Goal: Use online tool/utility: Use online tool/utility

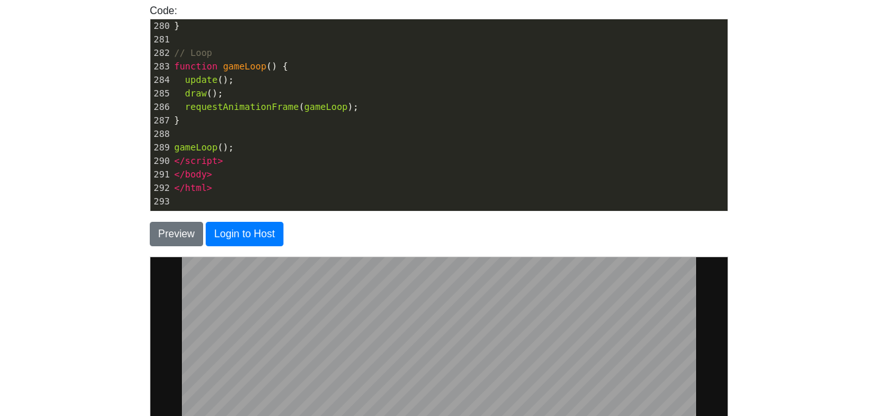
scroll to position [136, 0]
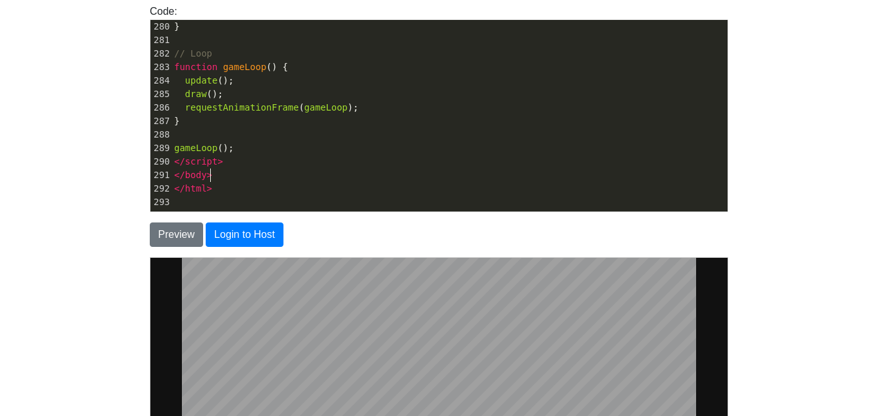
click at [264, 171] on pre "</ body >" at bounding box center [450, 174] width 556 height 13
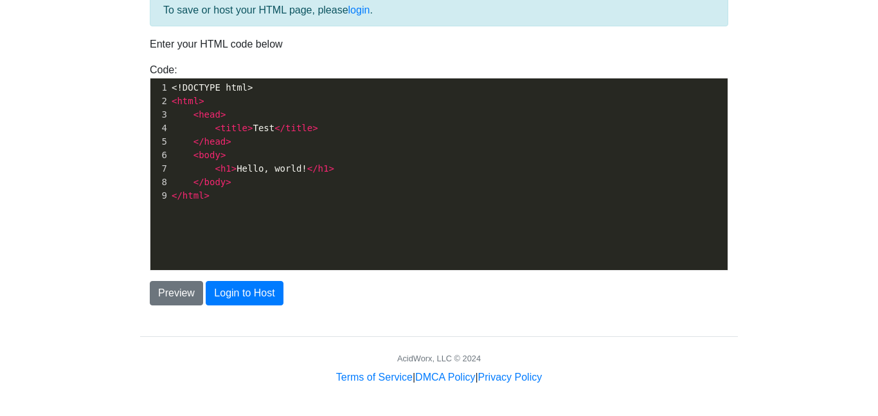
scroll to position [4, 0]
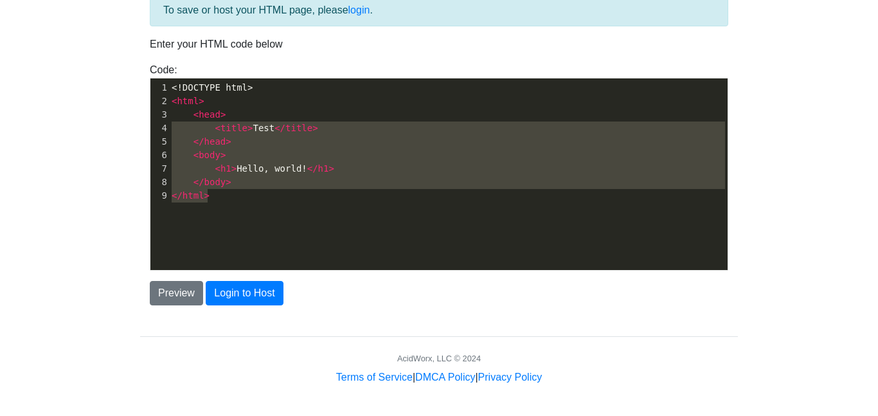
type textarea "<!DOCTYPE html> <html> <head> <title>Test</title> </head> <body> <h1>Hello, wor…"
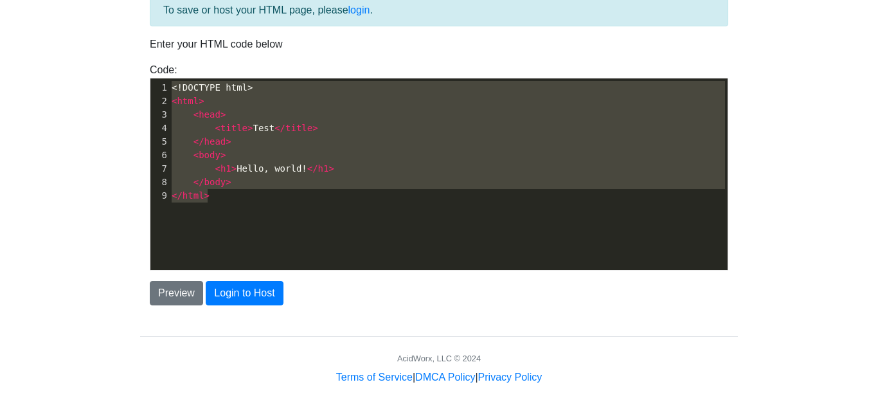
drag, startPoint x: 219, startPoint y: 198, endPoint x: 115, endPoint y: 69, distance: 165.5
click at [115, 69] on body "CodeTester Assessment Tool Widget Contact Login To save or host your HTML page,…" at bounding box center [439, 153] width 878 height 463
paste textarea
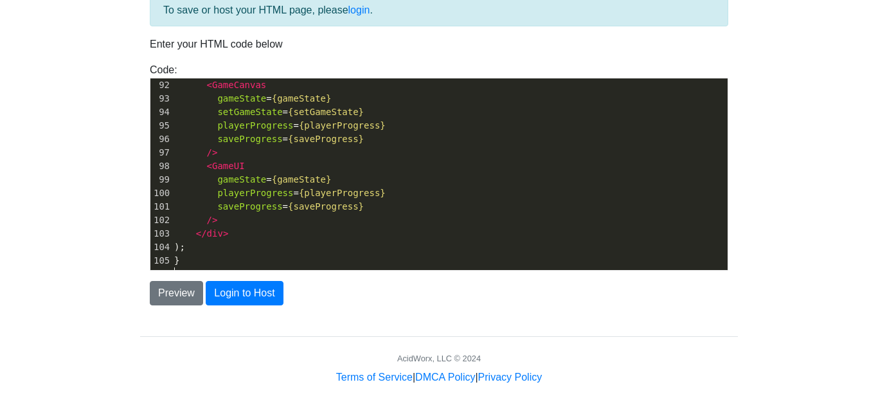
scroll to position [1245, 0]
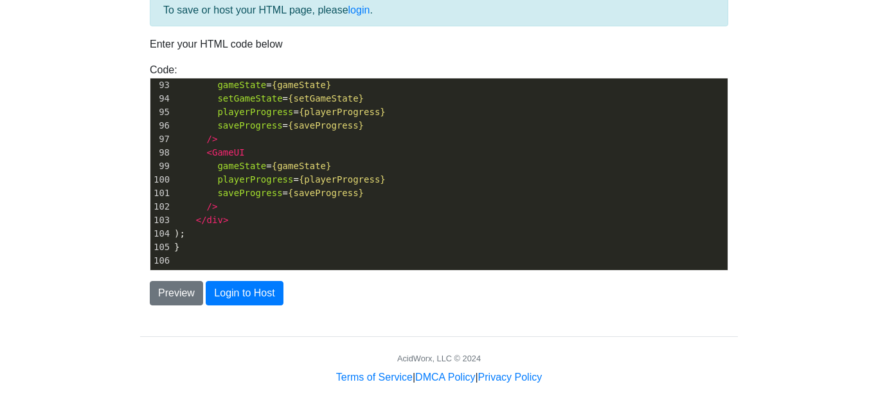
paste textarea
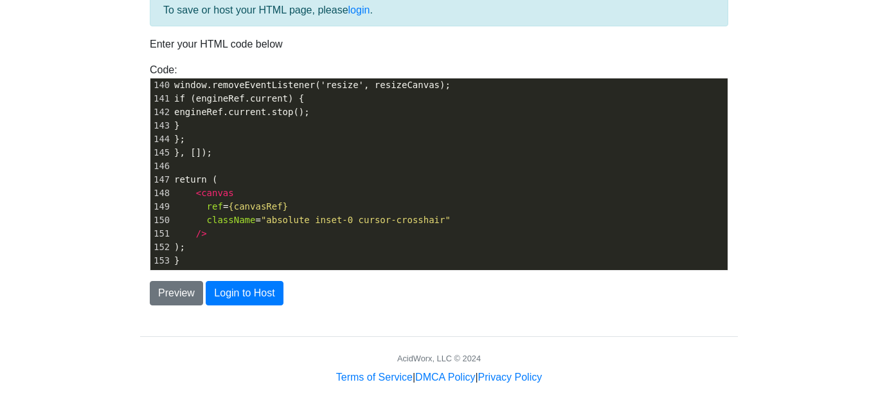
scroll to position [1893, 0]
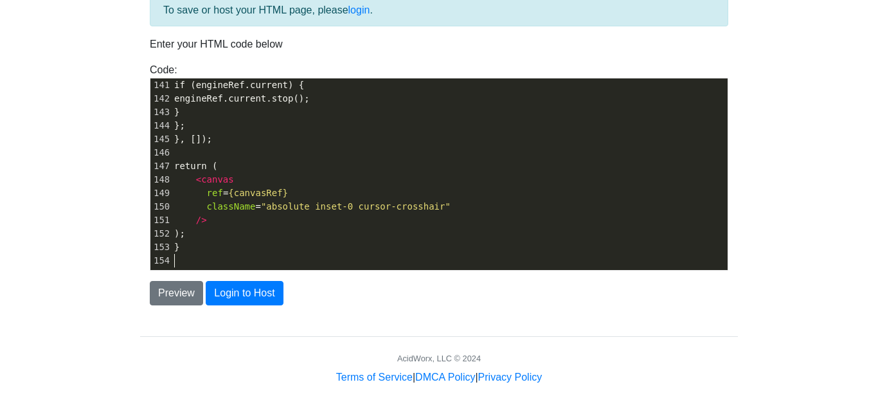
paste textarea
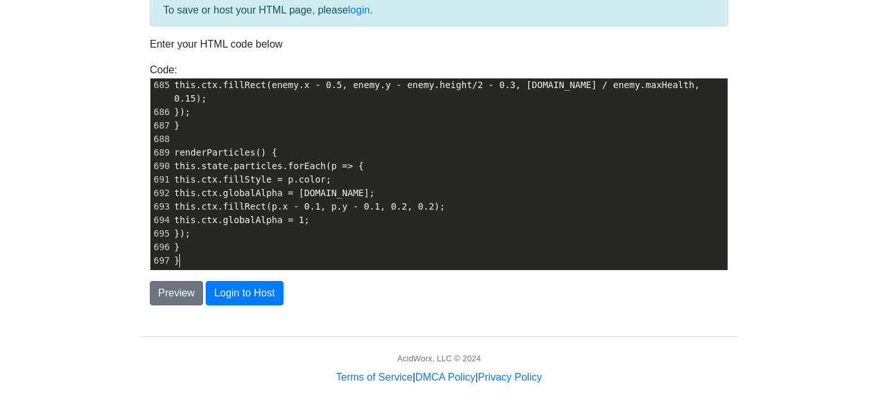
scroll to position [9250, 0]
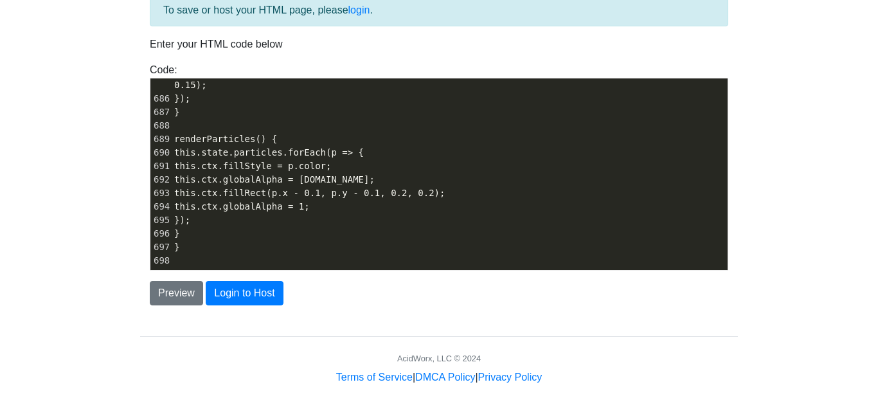
paste textarea
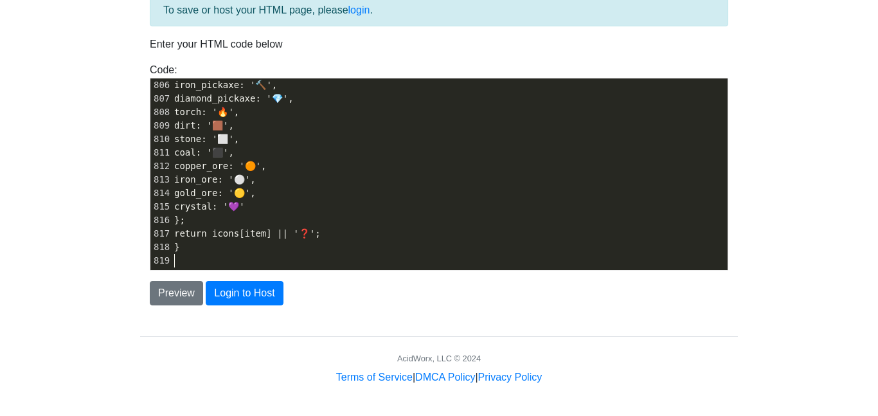
scroll to position [12382, 0]
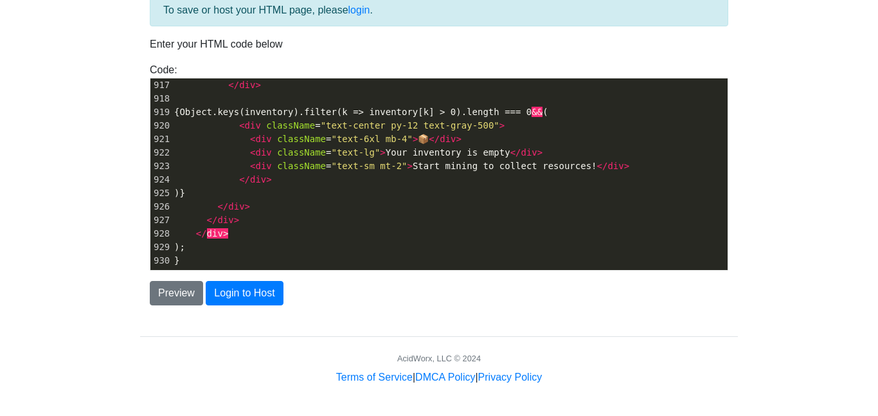
paste textarea
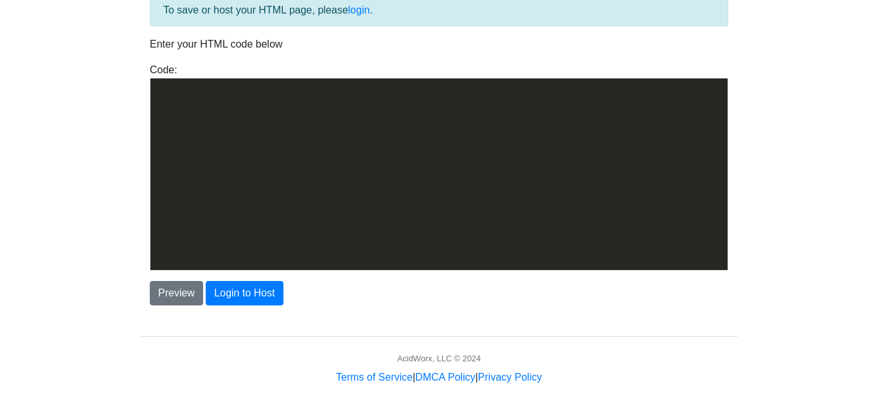
scroll to position [15271, 0]
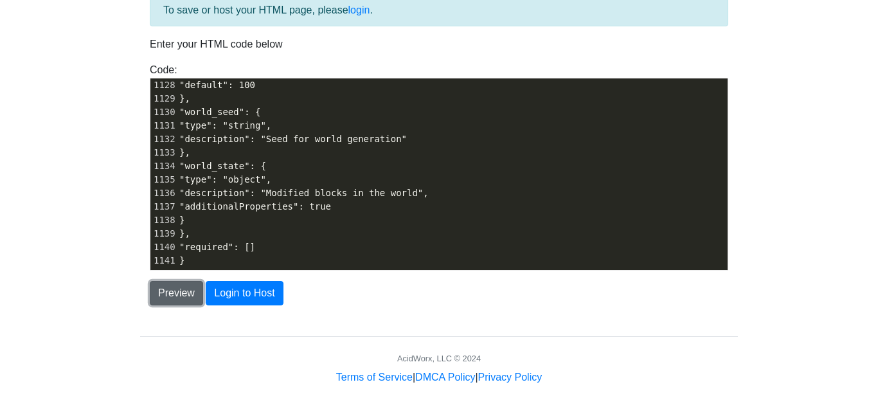
click at [184, 291] on button "Preview" at bounding box center [176, 293] width 53 height 24
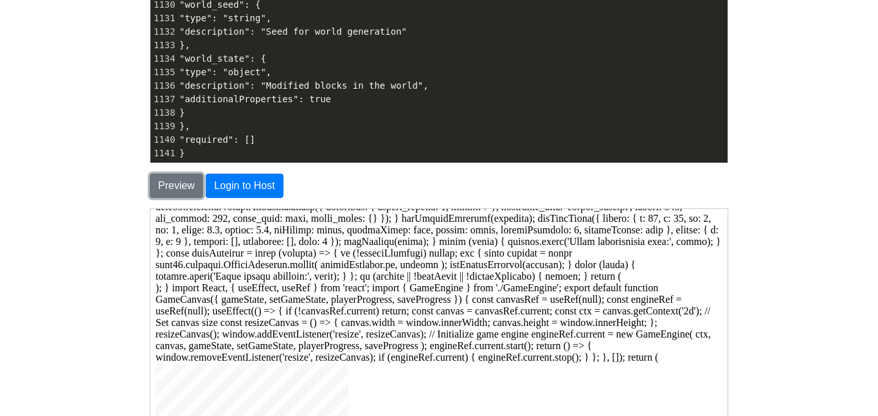
scroll to position [137, 0]
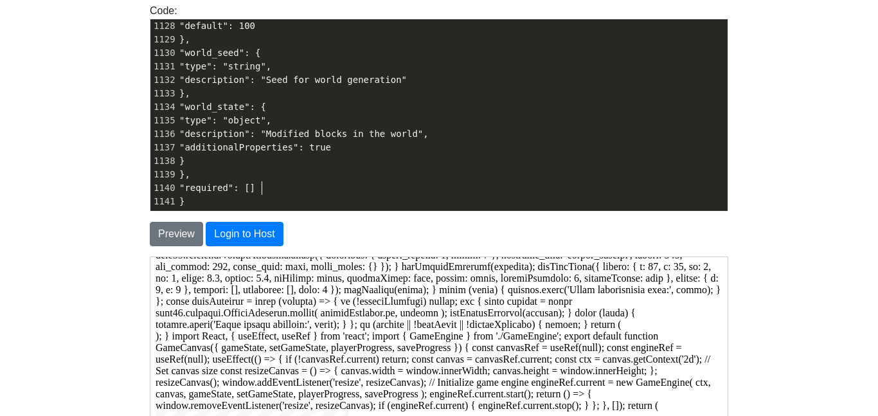
click at [277, 186] on pre ""required": []" at bounding box center [452, 187] width 551 height 13
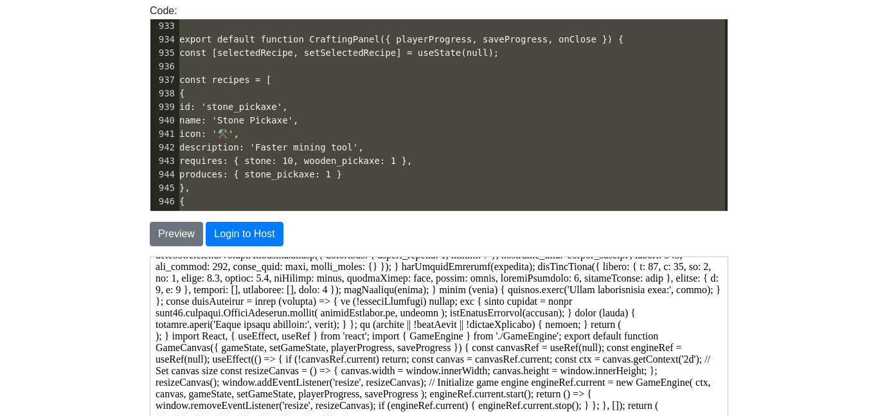
scroll to position [0, 0]
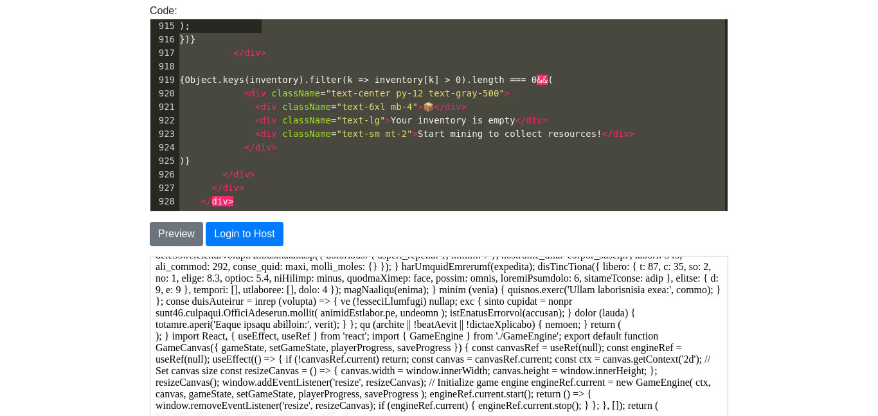
type textarea "</div> <div className="text-2xl font-bold text-purple-400"> {count} </div> </di…"
